Goal: Find specific page/section: Find specific page/section

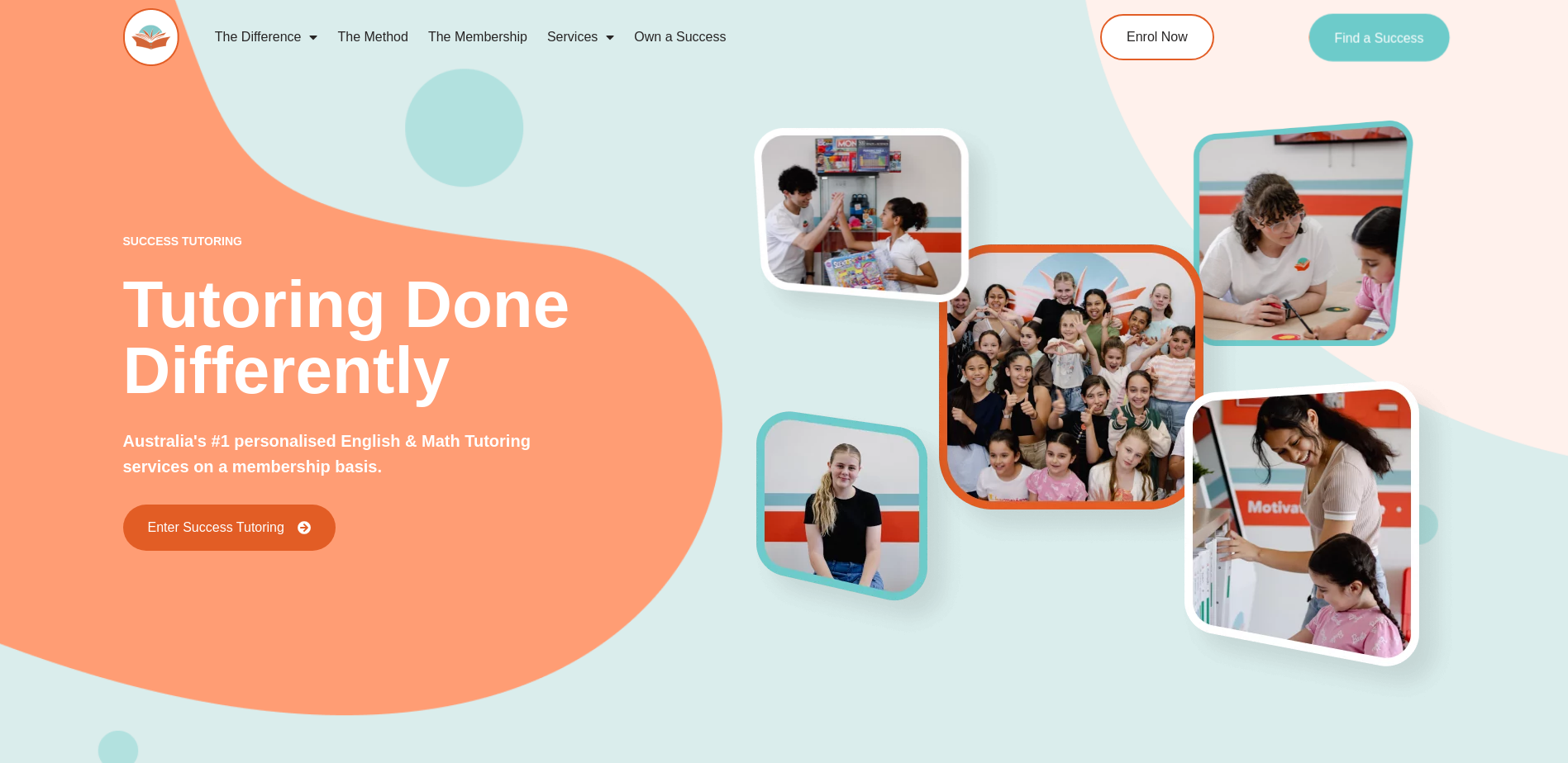
click at [1372, 33] on span "Find a Success" at bounding box center [1379, 37] width 89 height 13
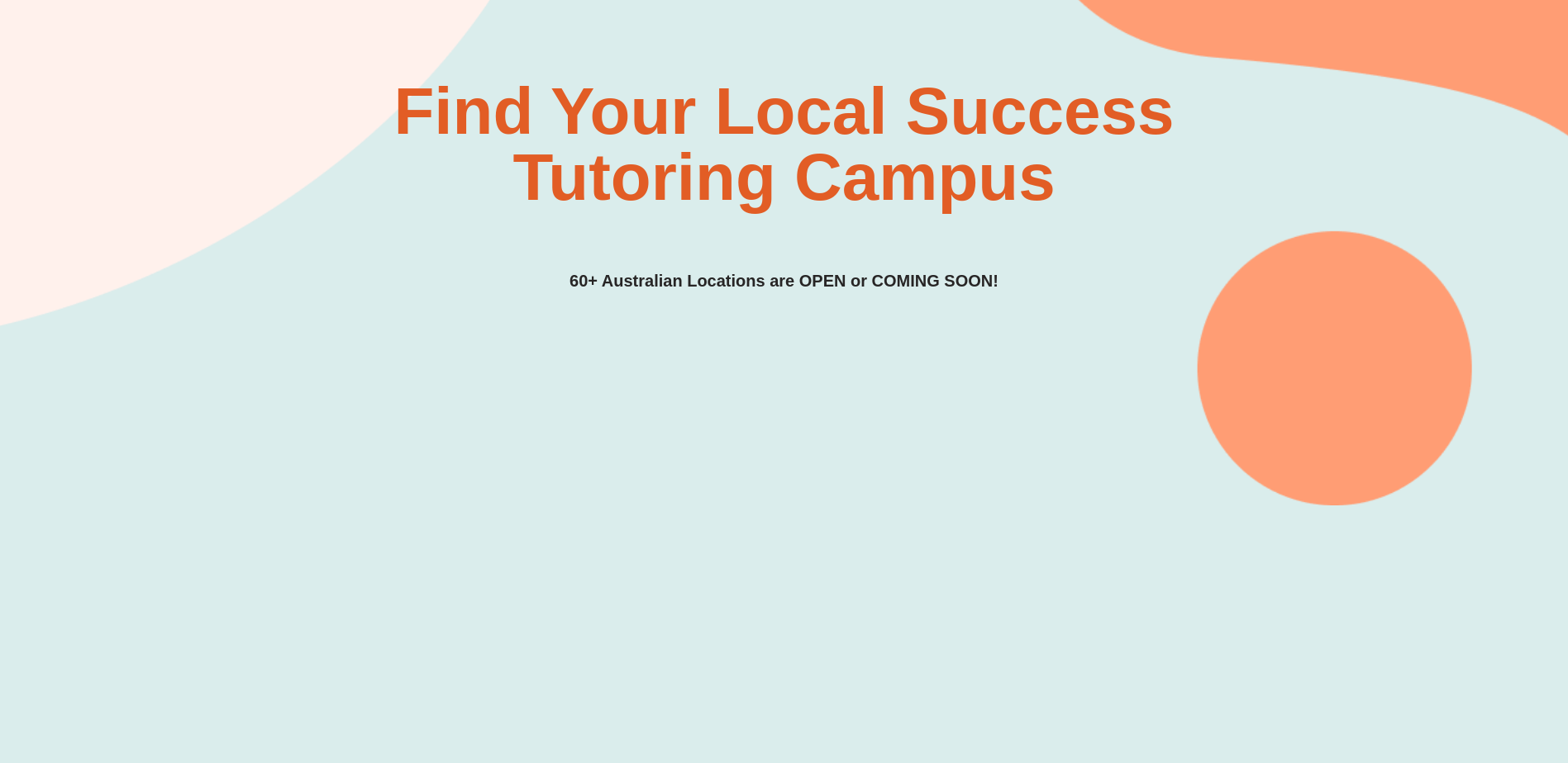
scroll to position [248, 0]
